Goal: Information Seeking & Learning: Understand process/instructions

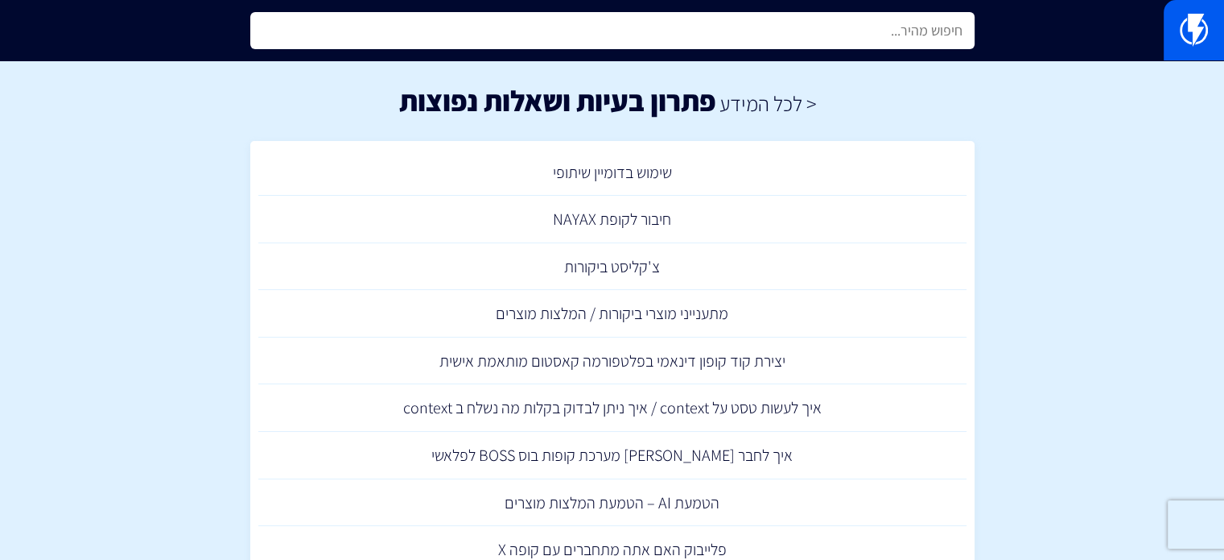
click at [882, 23] on input "text" at bounding box center [612, 30] width 725 height 37
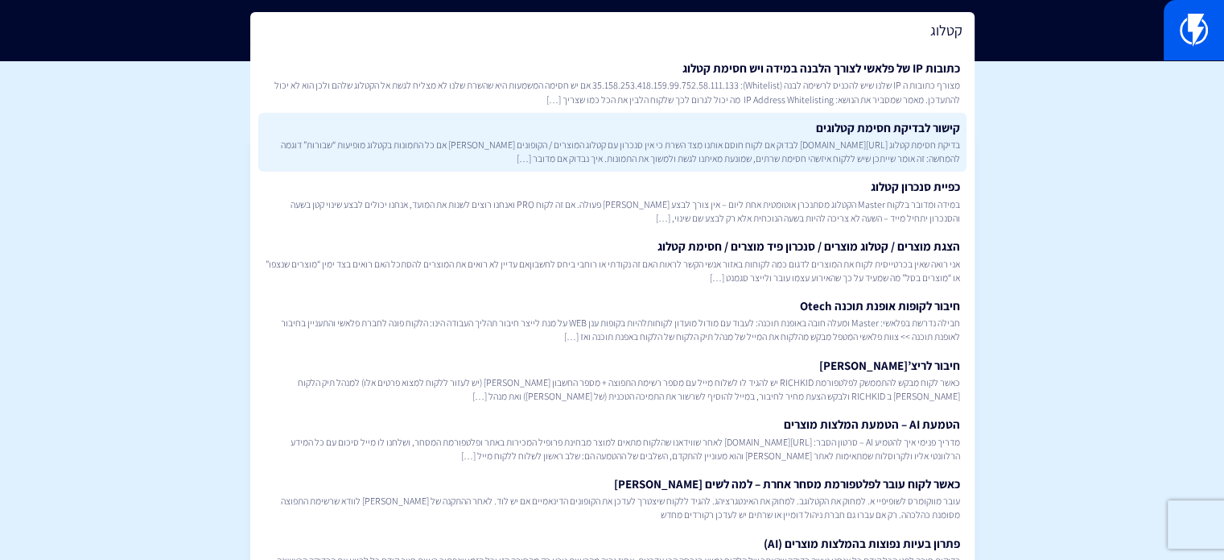
type input "קטלוג"
click at [824, 154] on span "בדיקת חסימת קטלוג https://flashy.app/server-check לבדוק אם לקוח חוסם אותנו מצד …" at bounding box center [613, 151] width 696 height 27
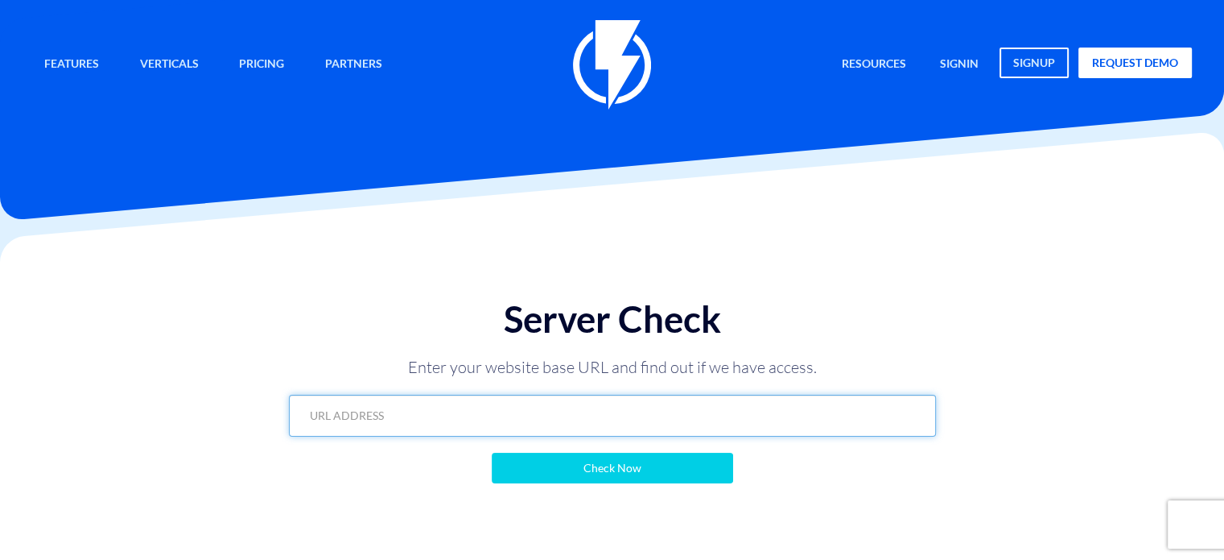
click at [570, 405] on input "text" at bounding box center [612, 415] width 647 height 42
paste input "https://www.enigma-boutique.com/product/gucci-mens-chunky-sneaker/"
type input "https://www.enigma-boutique.com/product/gucci-mens-chunky-sneaker/"
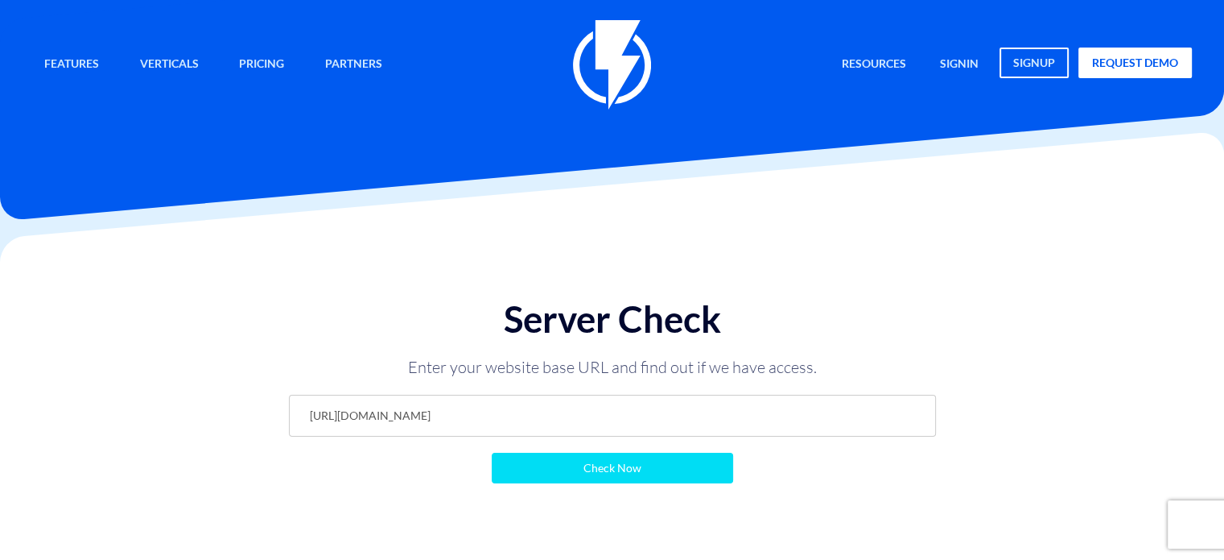
click at [578, 476] on input "Check Now" at bounding box center [613, 467] width 242 height 31
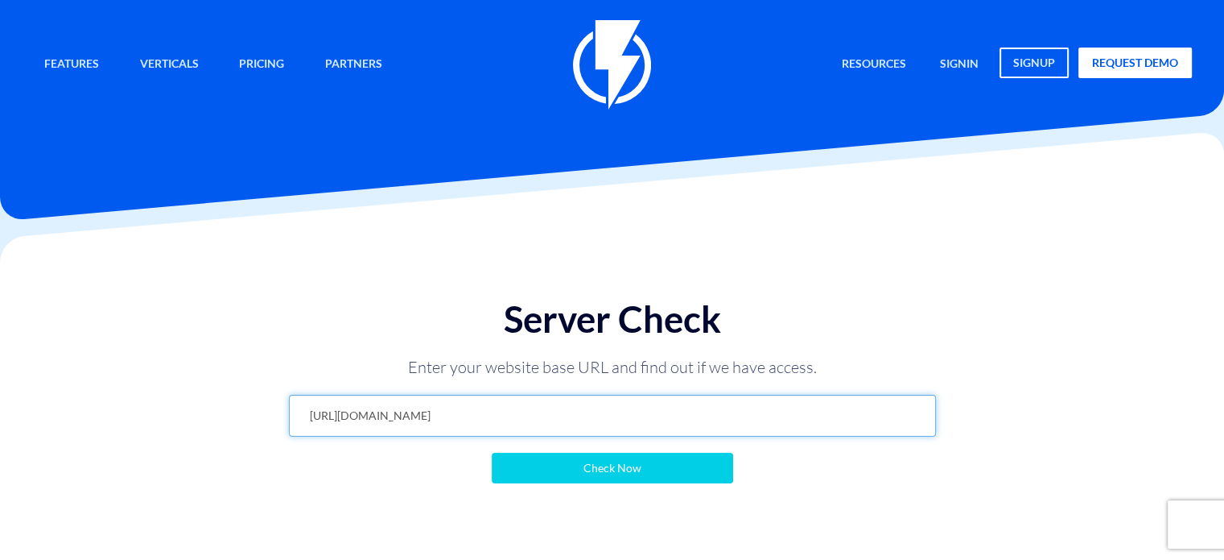
click at [687, 414] on input "[URL][DOMAIN_NAME]" at bounding box center [612, 415] width 647 height 42
paste input "loafer-with-horsebit-4"
type input "[URL][DOMAIN_NAME]"
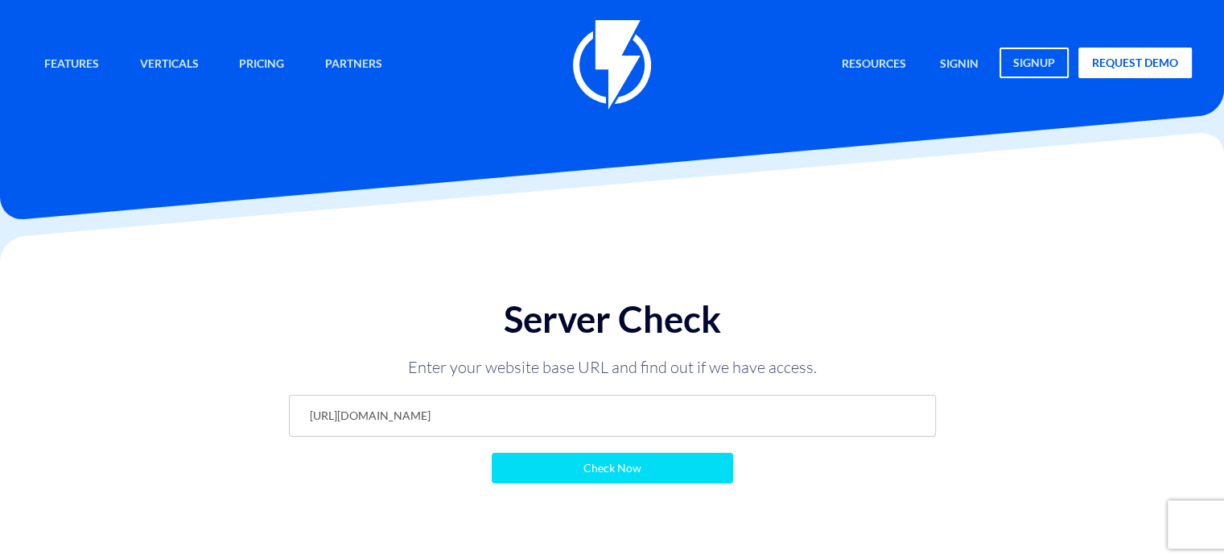
click at [652, 469] on input "Check Now" at bounding box center [613, 467] width 242 height 31
click at [603, 469] on input "Check Now" at bounding box center [613, 467] width 242 height 31
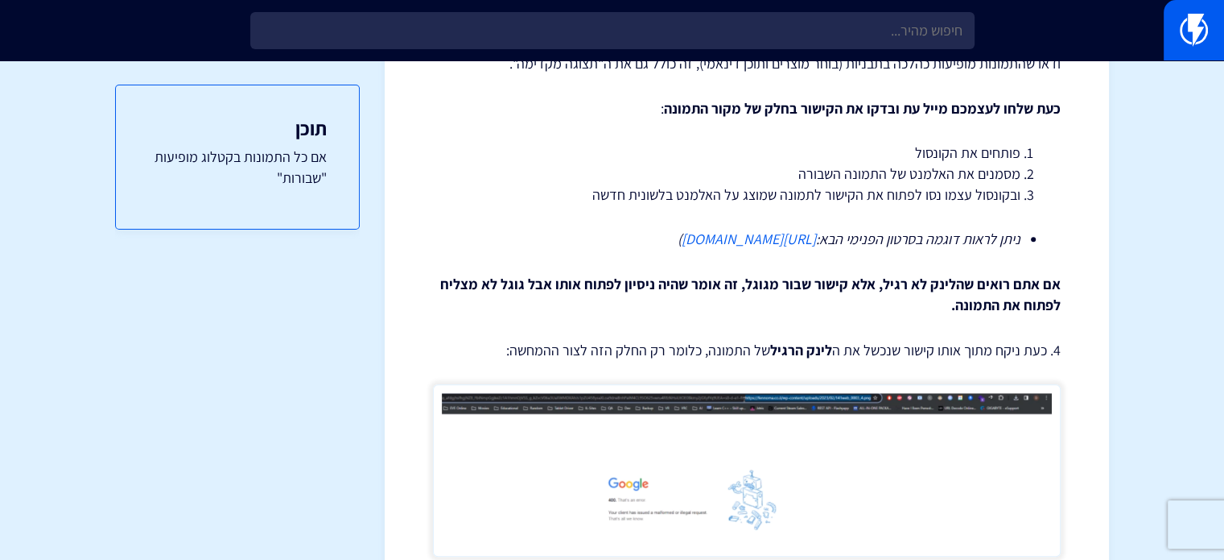
scroll to position [551, 0]
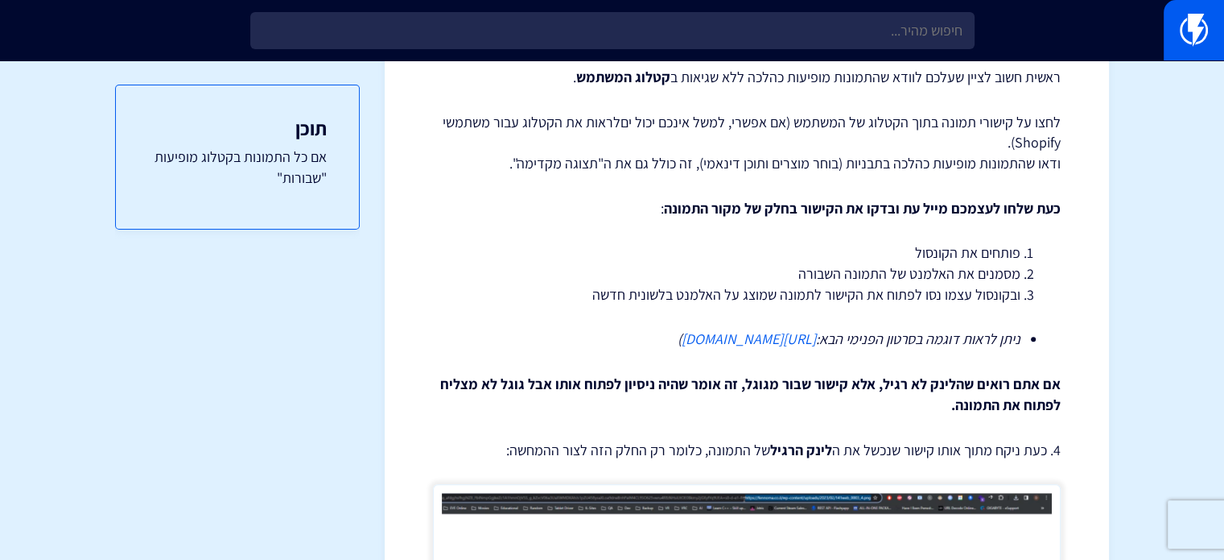
click at [816, 348] on link "[URL][DOMAIN_NAME]" at bounding box center [749, 338] width 134 height 19
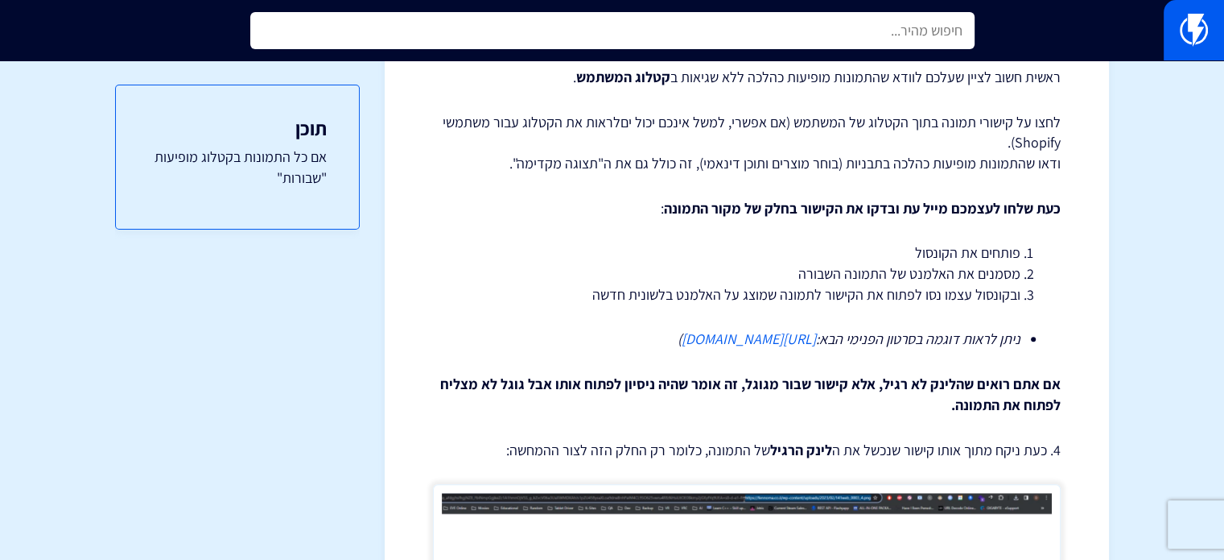
click at [795, 29] on input "text" at bounding box center [612, 30] width 725 height 37
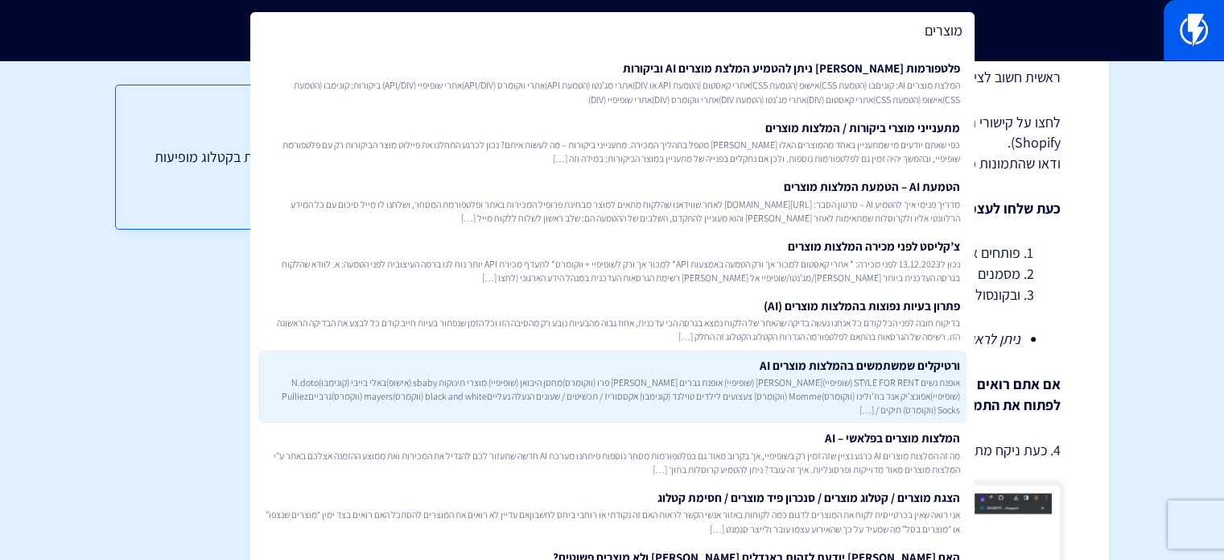
type input "מוצרים"
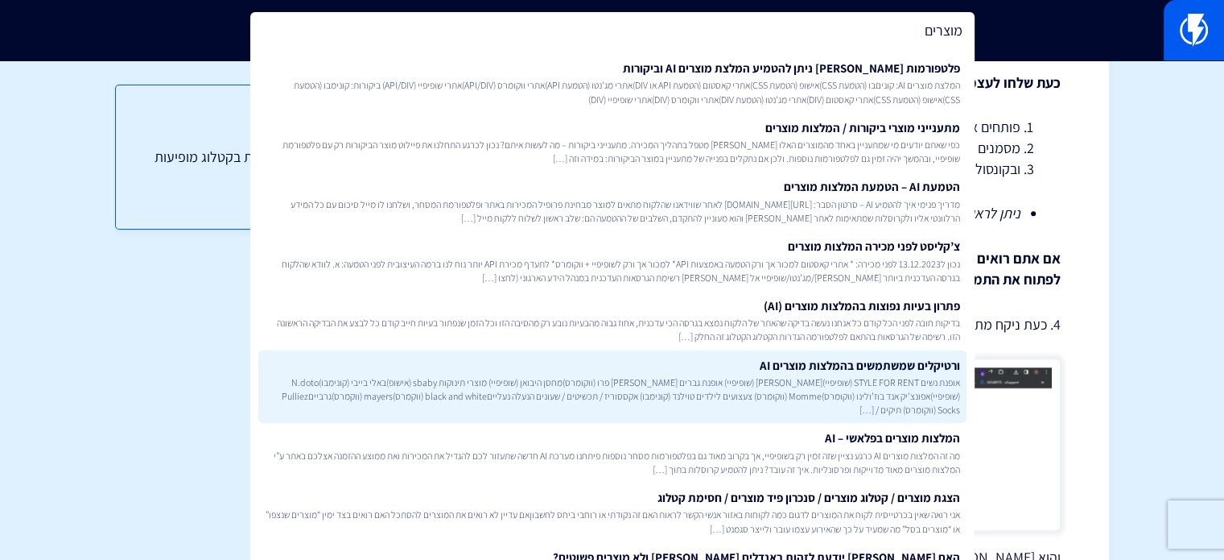
scroll to position [712, 0]
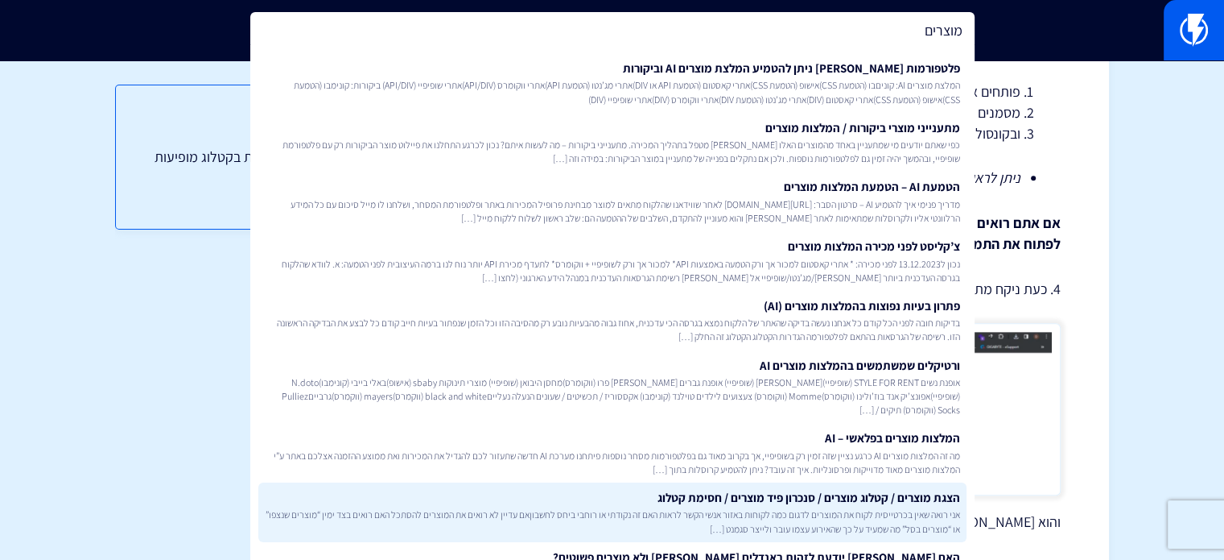
click at [863, 514] on span "אני רואה שאין בכרטייסית לקוח את המוצרים לדגום כמה לקוחות באזור אנשי הקשר לראות …" at bounding box center [613, 520] width 696 height 27
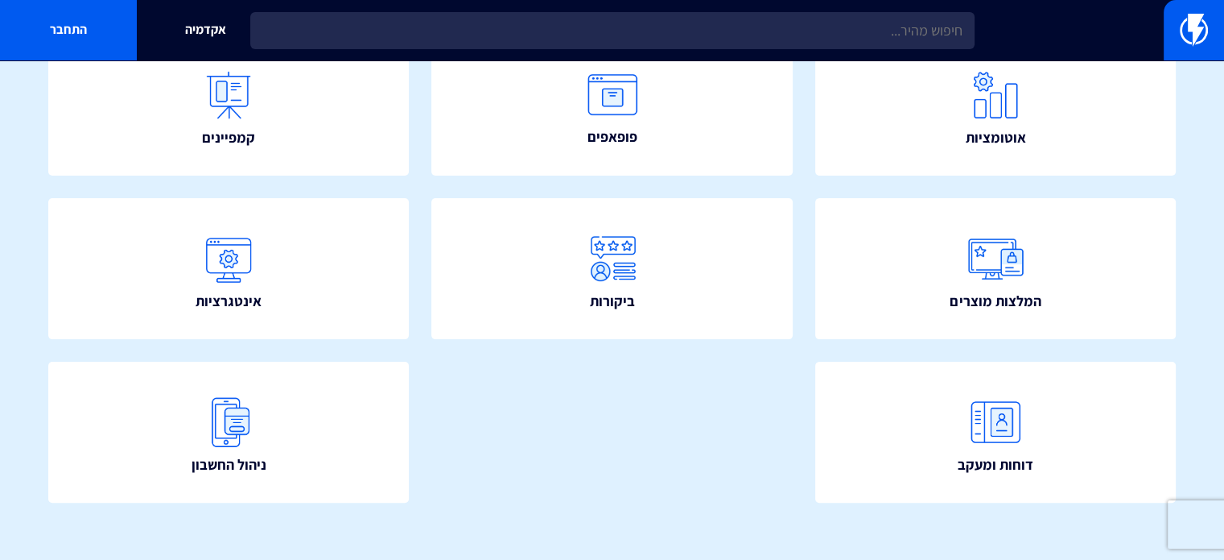
scroll to position [384, 0]
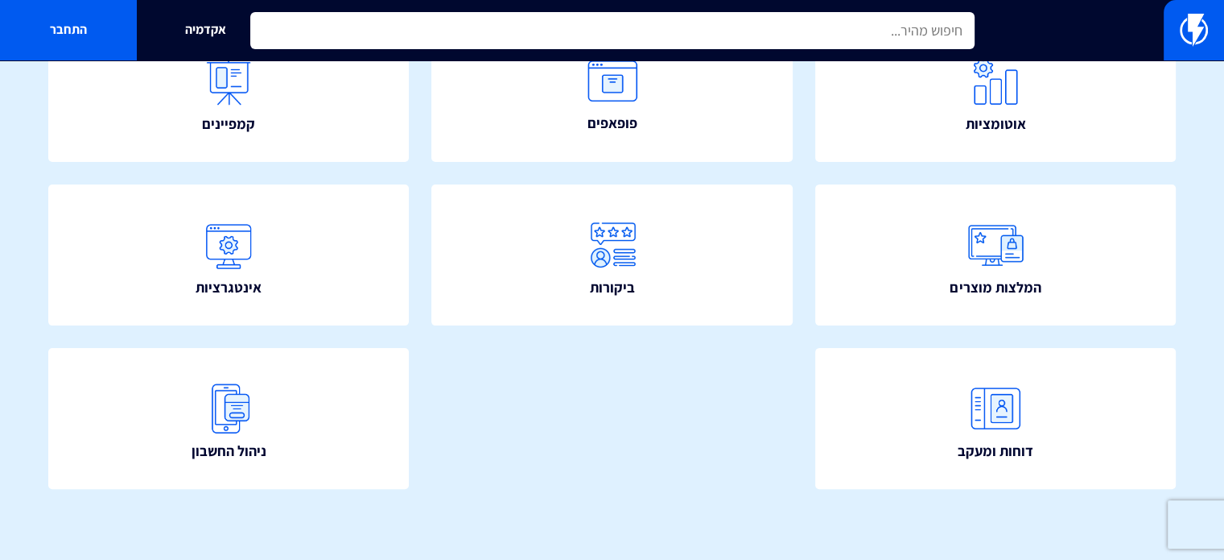
click at [634, 35] on input "text" at bounding box center [612, 30] width 725 height 37
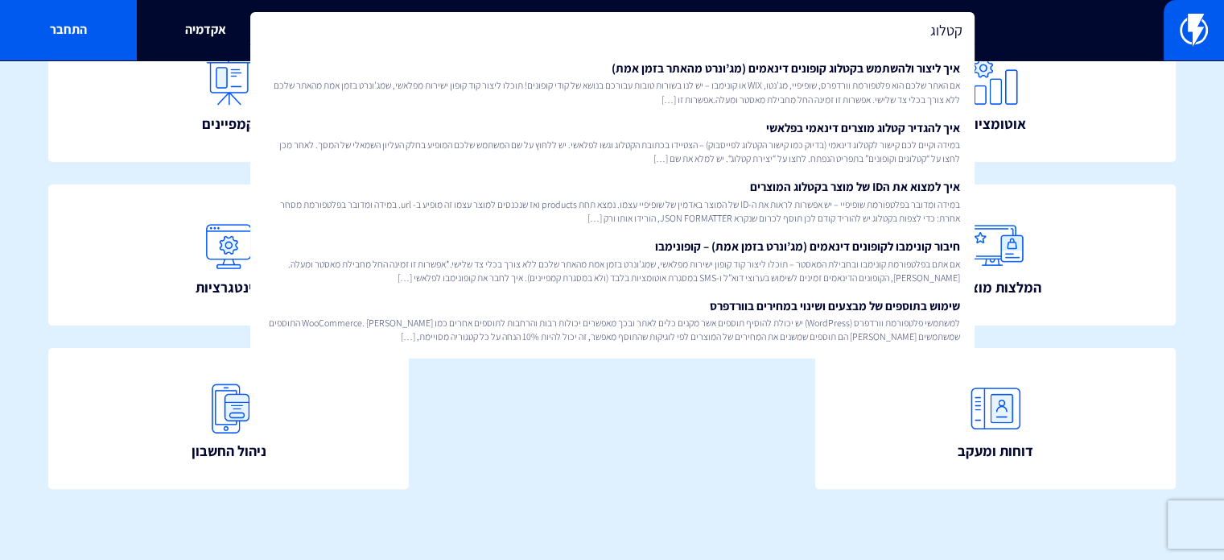
type input "קטלוג"
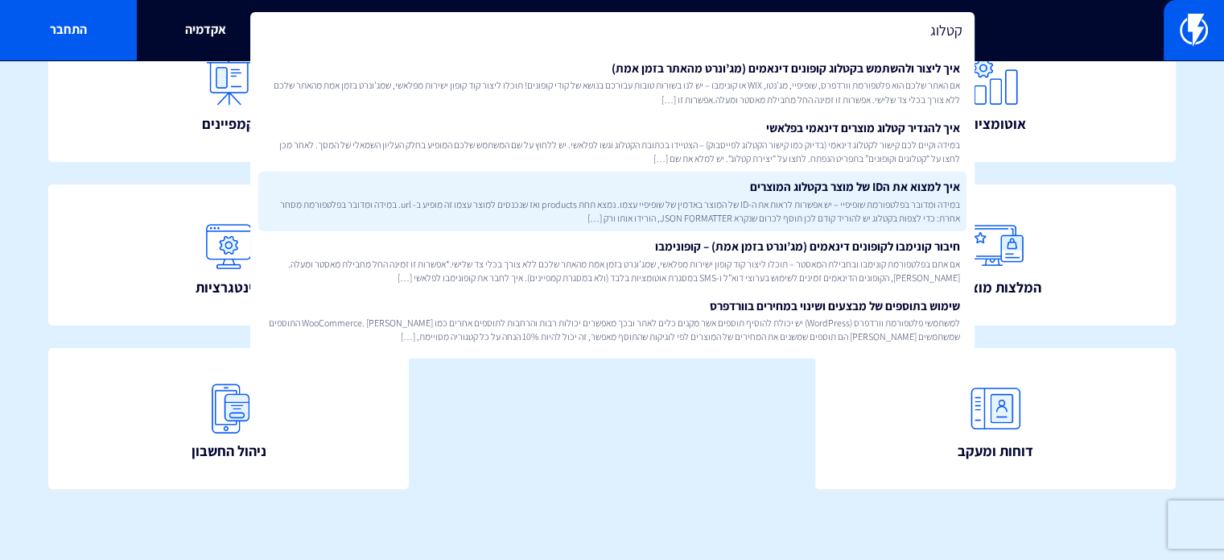
click at [875, 194] on link "איך למצוא את הID של מוצר בקטלוג המוצרים במידה ומדובר בפלטפורמת שופיפיי – יש אפש…" at bounding box center [612, 201] width 708 height 60
